Goal: Find specific page/section: Find specific page/section

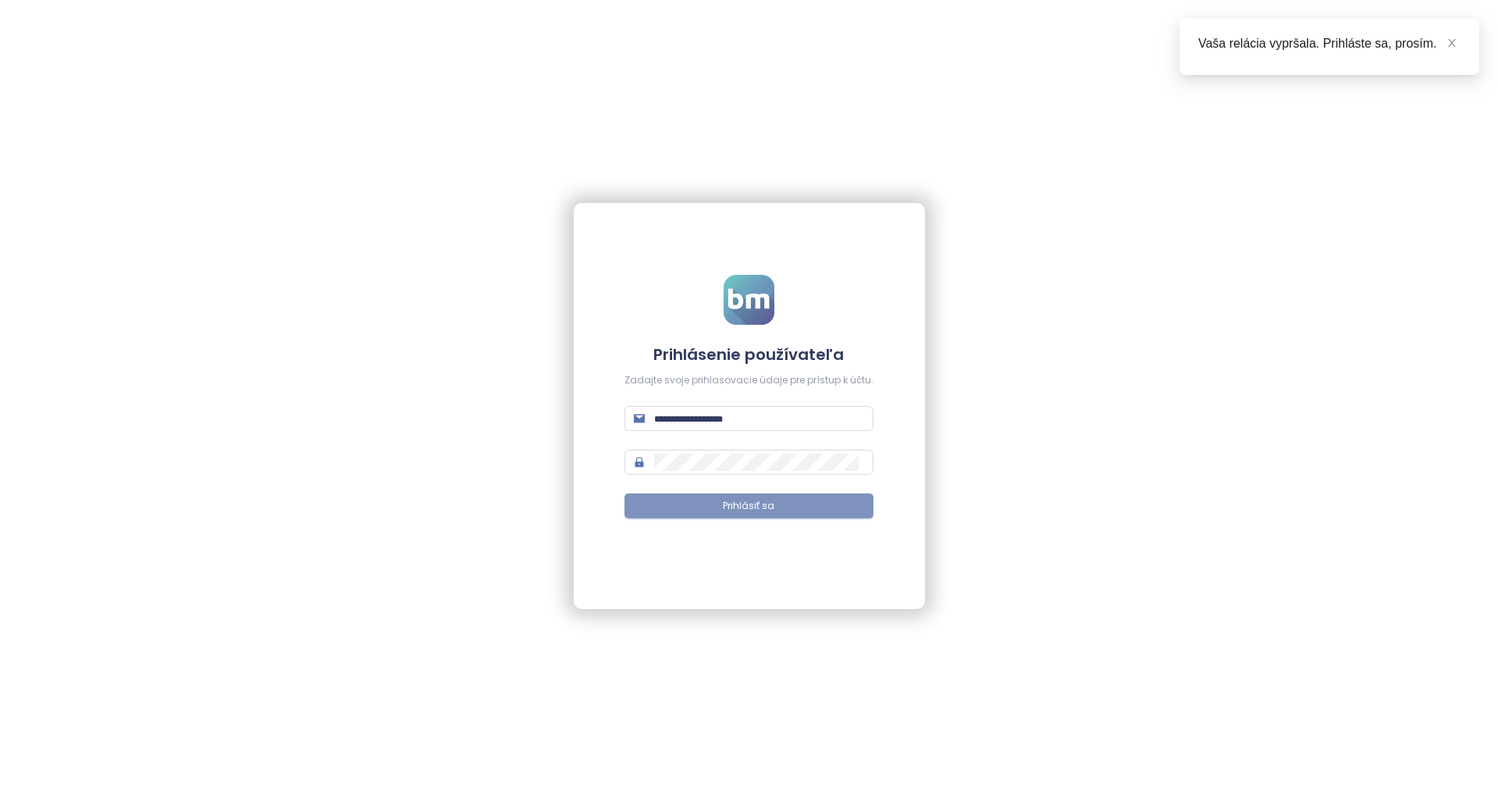
type input "**********"
click at [737, 518] on button "Prihlásiť sa" at bounding box center [749, 505] width 249 height 25
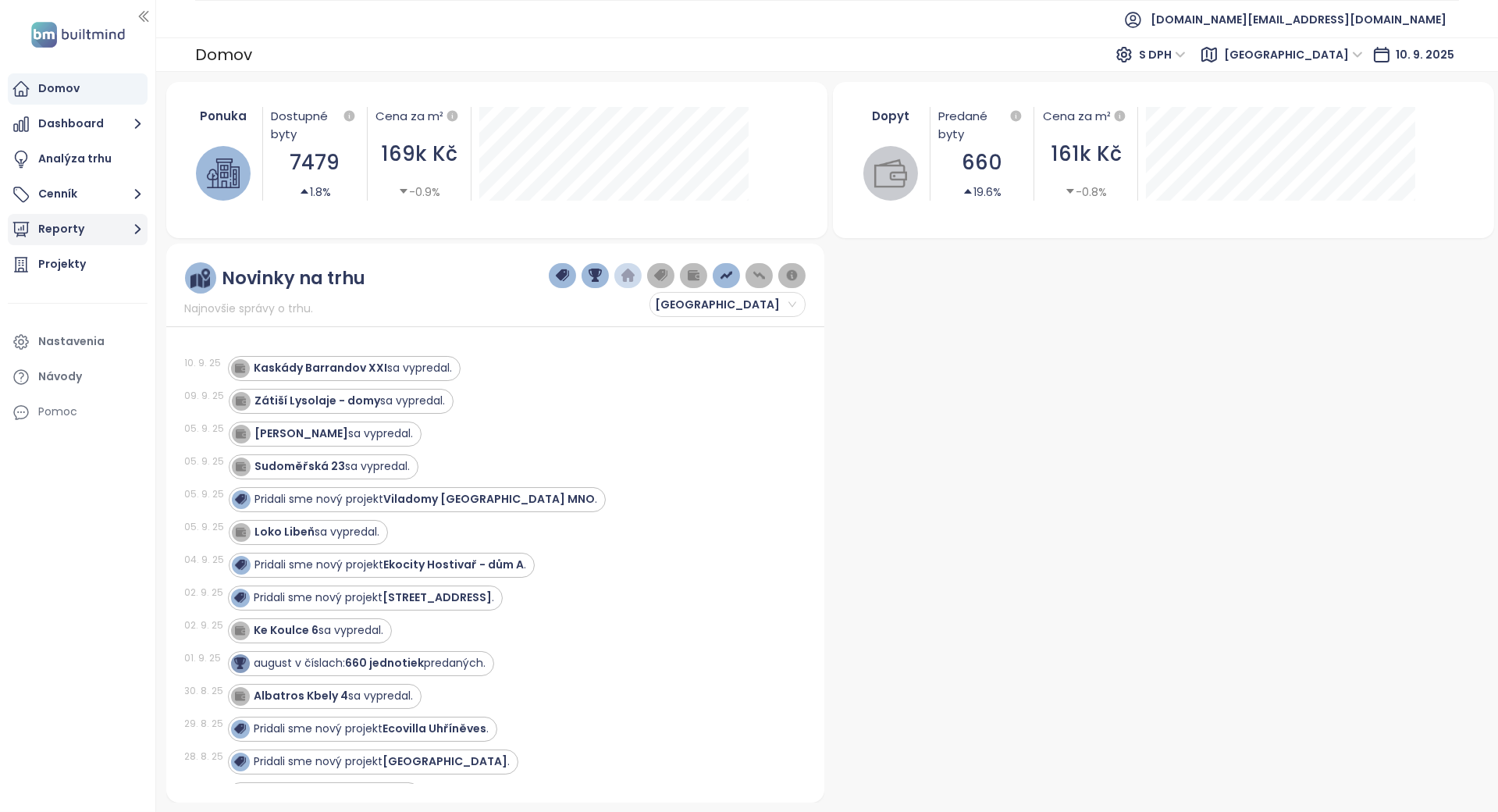
click at [123, 222] on button "Reporty" at bounding box center [78, 230] width 140 height 32
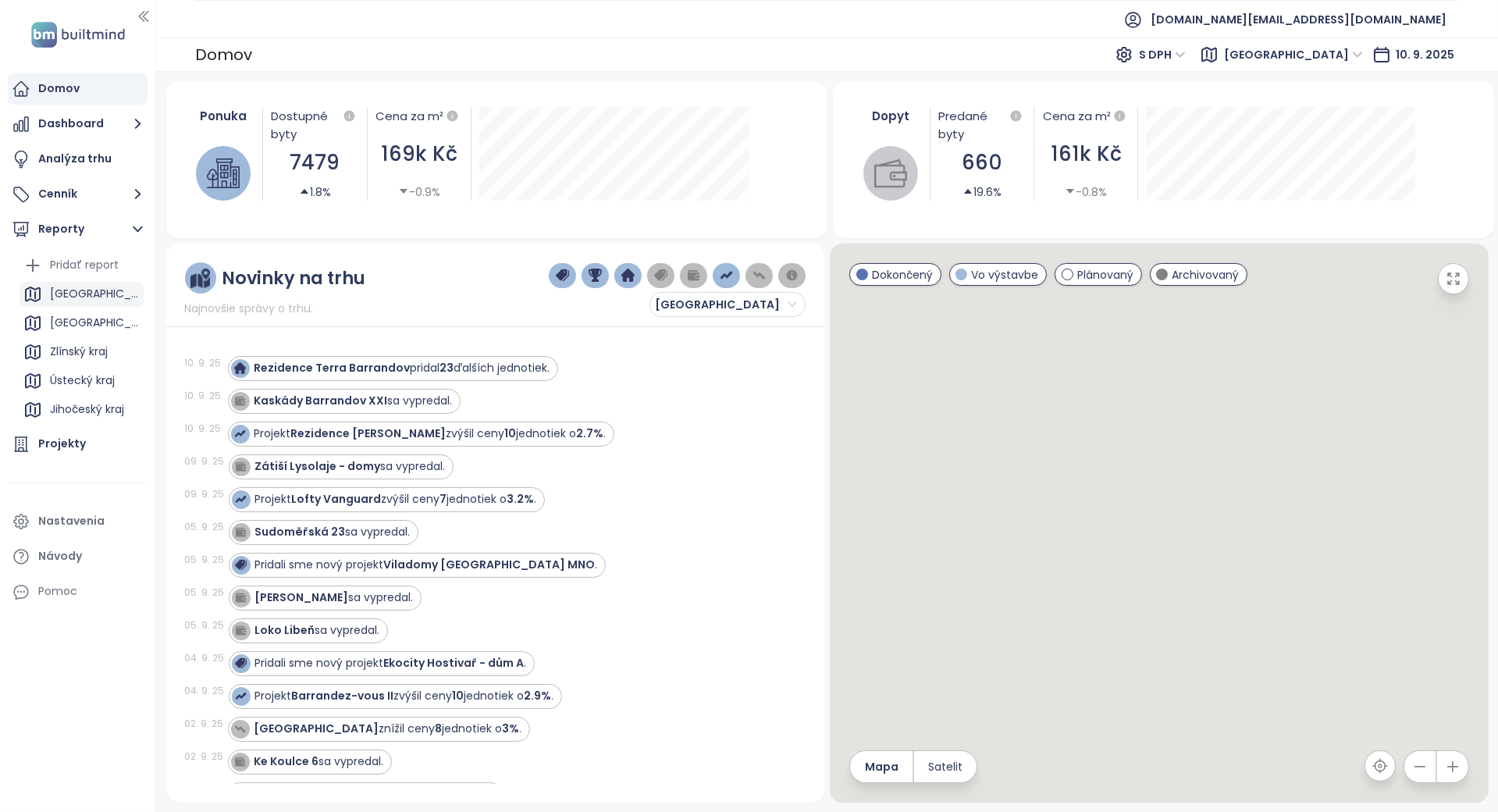
click at [117, 296] on div "[GEOGRAPHIC_DATA]" at bounding box center [82, 294] width 124 height 25
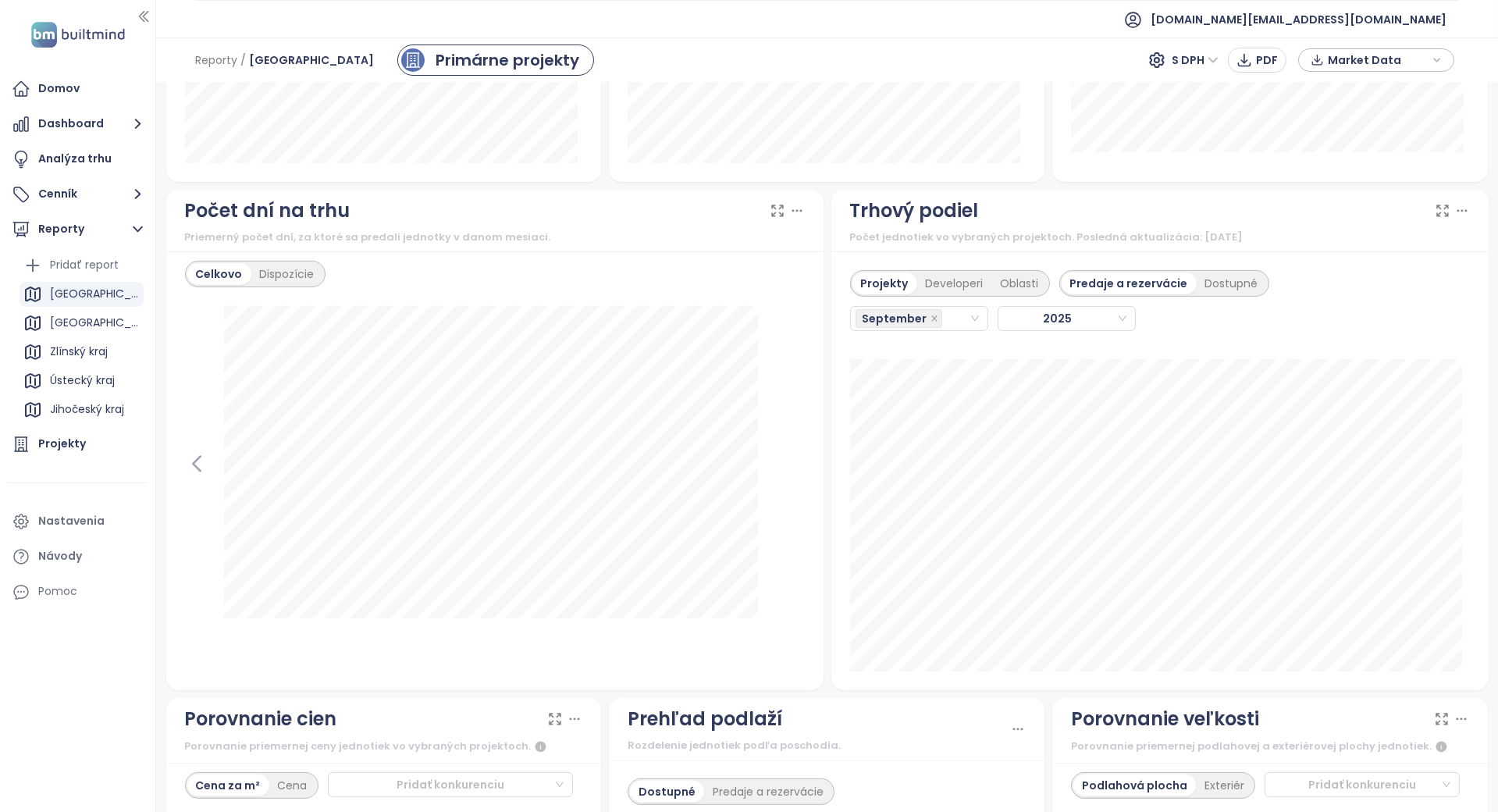
scroll to position [1283, 0]
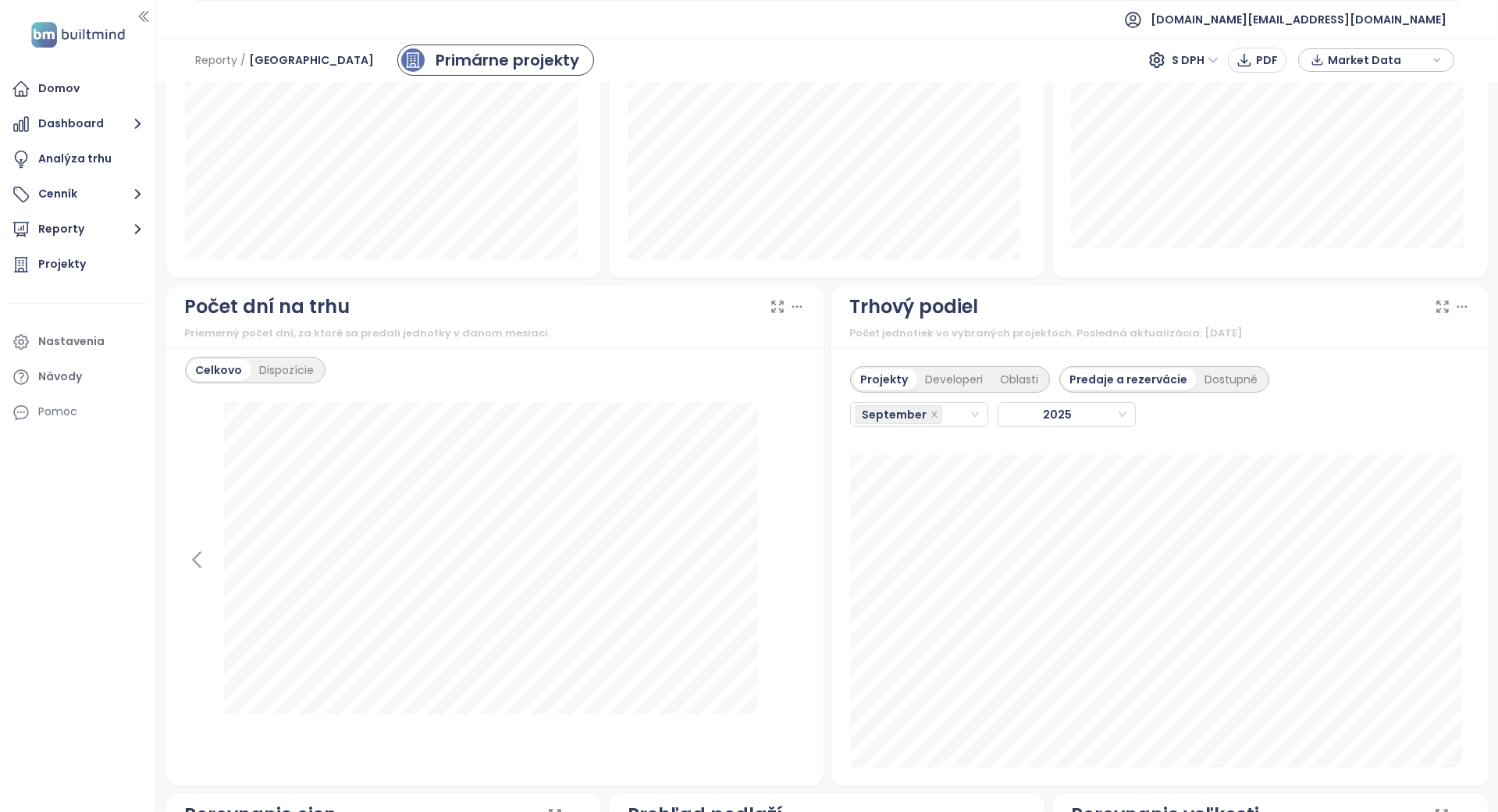
scroll to position [1162, 0]
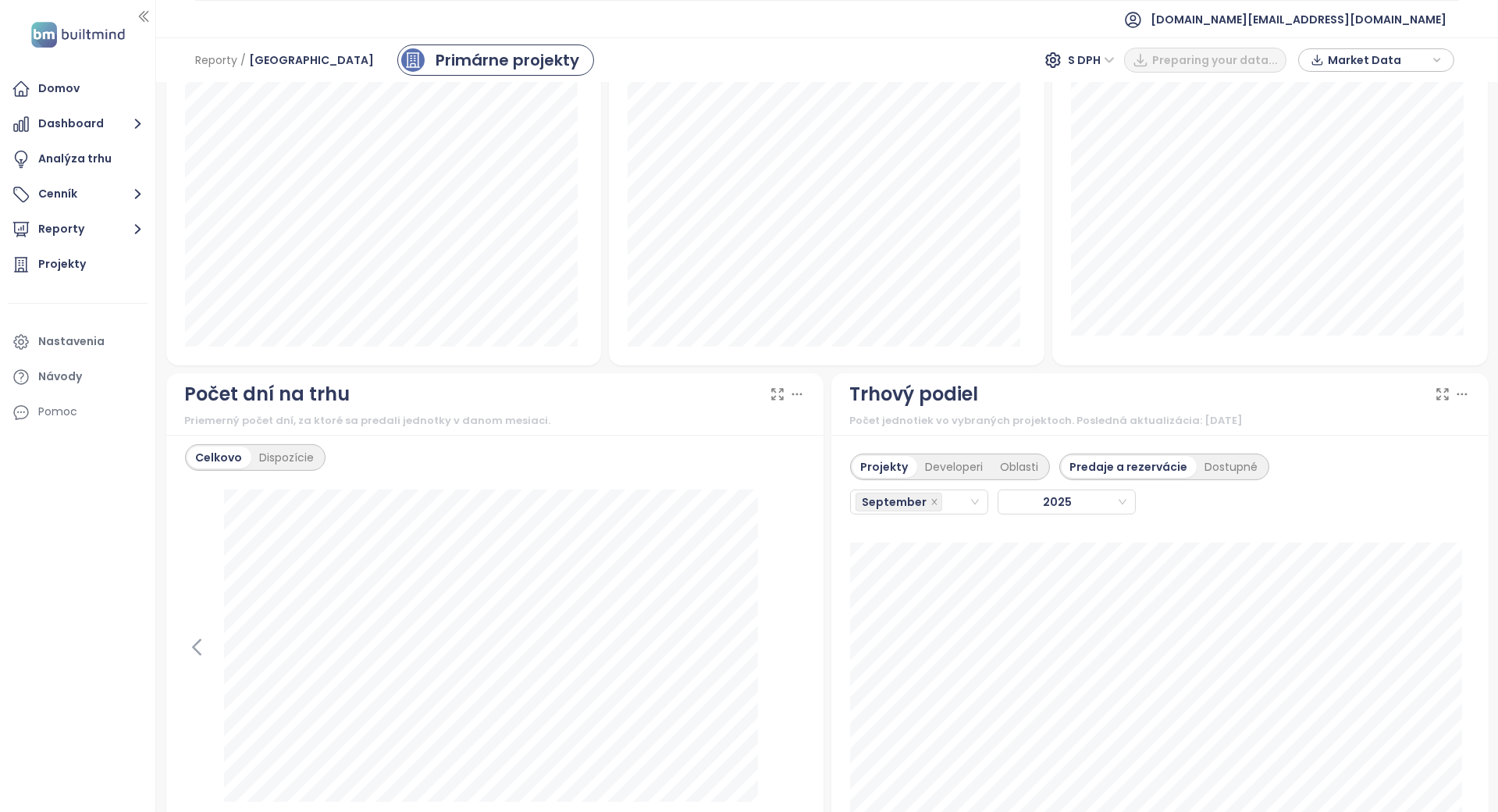
scroll to position [1327, 0]
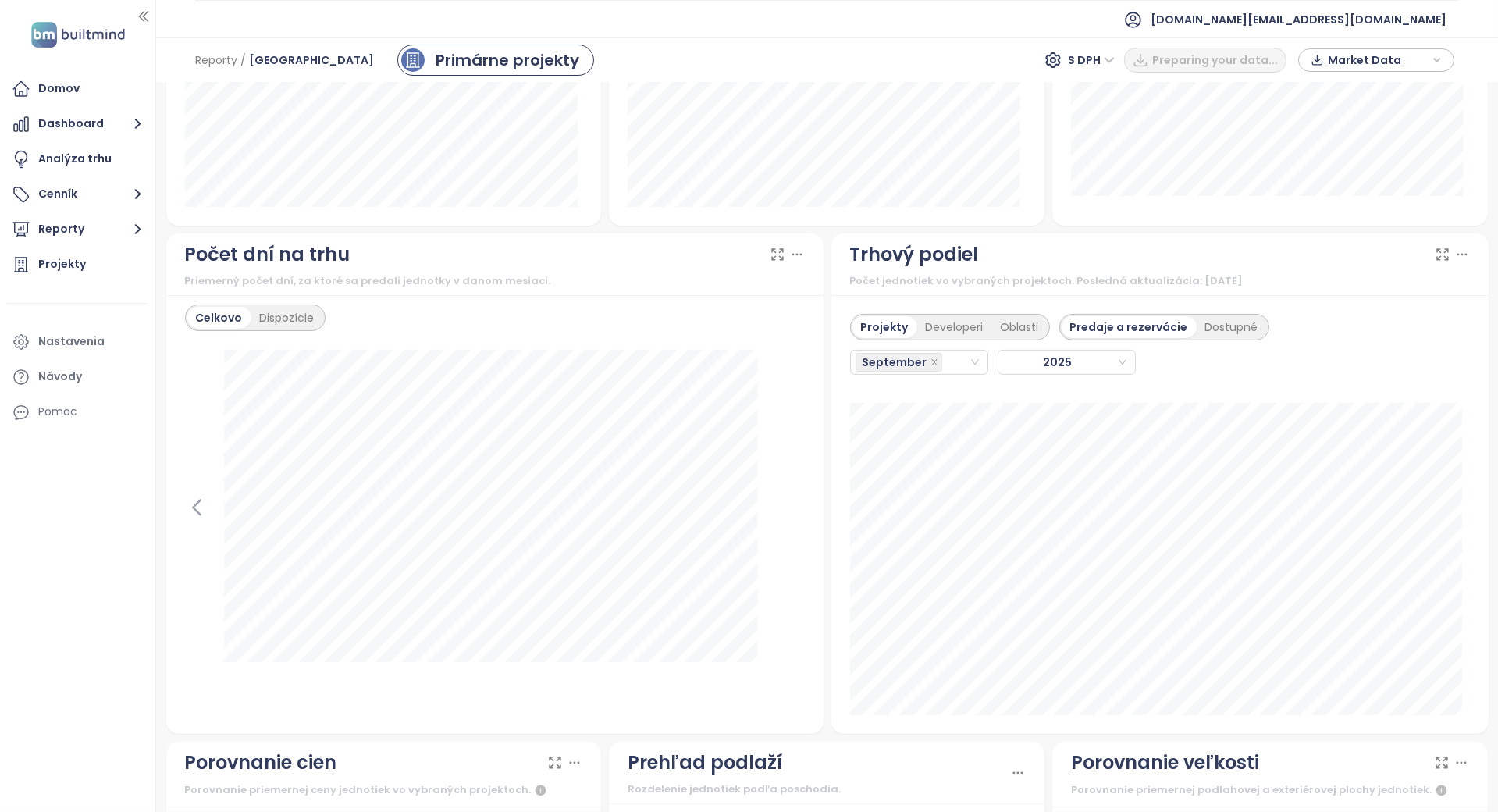
scroll to position [1215, 0]
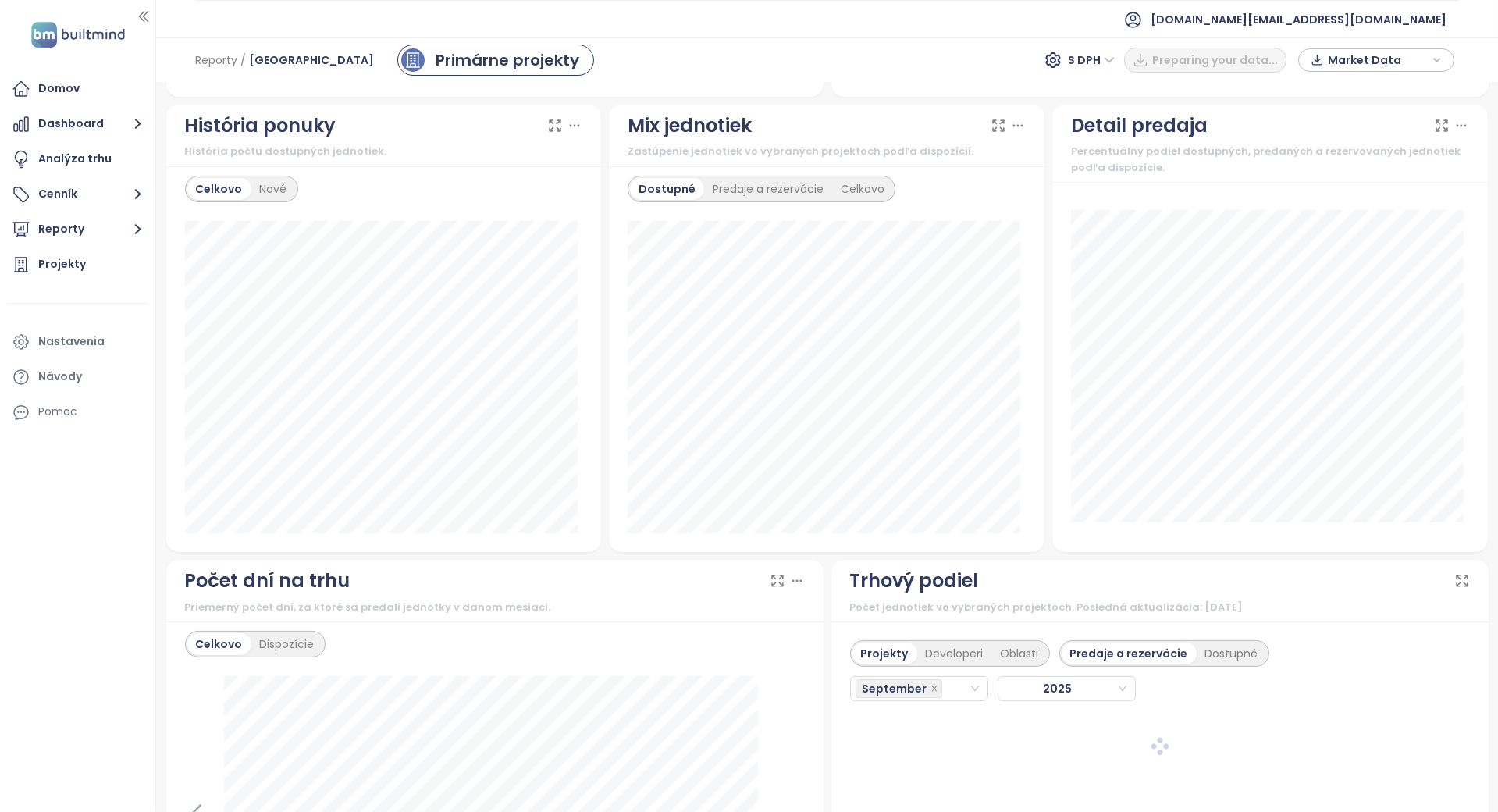
scroll to position [1385, 0]
